Goal: Use online tool/utility: Utilize a website feature to perform a specific function

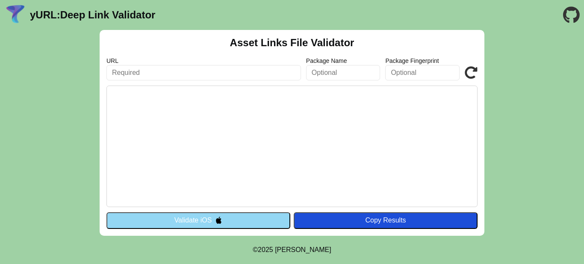
click at [135, 69] on input "text" at bounding box center [203, 72] width 195 height 15
paste input "http://applm.livemus.com.br/.well-known/assetlinks.json"
type input "http://applm.livemus.com.br/.well-known/assetlinks.json"
click at [237, 217] on button "Validate iOS" at bounding box center [198, 220] width 184 height 16
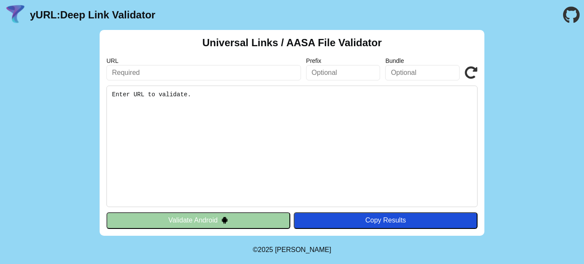
drag, startPoint x: 71, startPoint y: 11, endPoint x: 200, endPoint y: 21, distance: 129.5
click at [71, 11] on link "yURL: Deep Link Validator" at bounding box center [92, 15] width 125 height 12
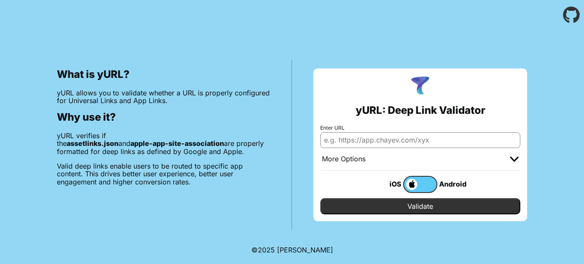
click at [448, 182] on div "Android" at bounding box center [455, 183] width 34 height 11
click at [447, 182] on div "Android" at bounding box center [455, 183] width 34 height 11
drag, startPoint x: 409, startPoint y: 187, endPoint x: 481, endPoint y: 183, distance: 71.9
click at [487, 183] on div "iOS Android" at bounding box center [420, 184] width 200 height 27
click at [422, 186] on label at bounding box center [420, 184] width 34 height 17
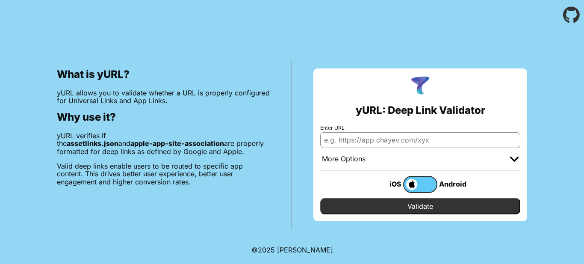
click at [0, 0] on input "checkbox" at bounding box center [0, 0] width 0 height 0
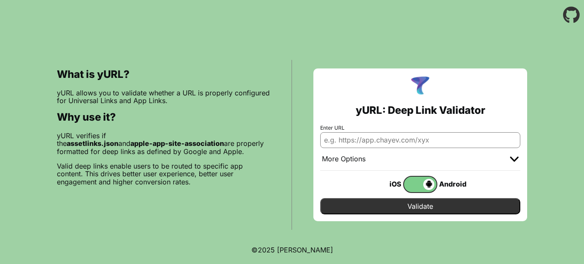
click at [366, 144] on input "Enter URL" at bounding box center [420, 139] width 200 height 15
paste input "http://applm.livemus.com.br/.well-known/assetlinks.json"
click at [363, 206] on input "Validate" at bounding box center [420, 206] width 200 height 16
click at [336, 138] on input "http://applm.livemus.com.br/.well-known/assetlinks.json" at bounding box center [420, 139] width 200 height 15
type input "[URL][DOMAIN_NAME]"
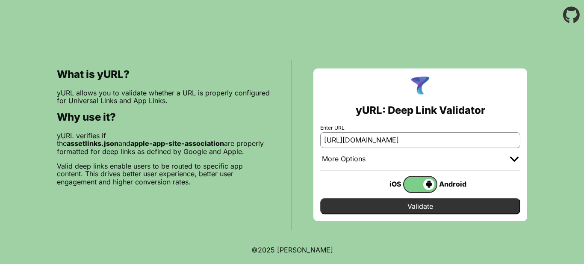
click at [413, 204] on input "Validate" at bounding box center [420, 206] width 200 height 16
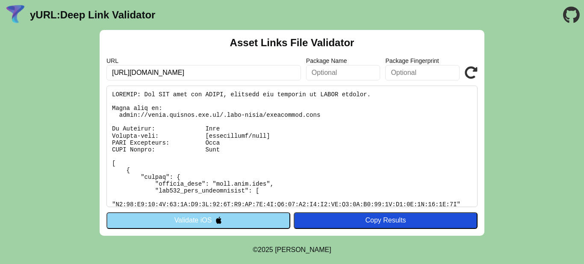
click at [123, 72] on input "[URL][DOMAIN_NAME]" at bounding box center [203, 72] width 195 height 15
click at [121, 72] on input "[URL][DOMAIN_NAME]" at bounding box center [203, 72] width 195 height 15
type input "[URL][DOMAIN_NAME]"
